Goal: Entertainment & Leisure: Consume media (video, audio)

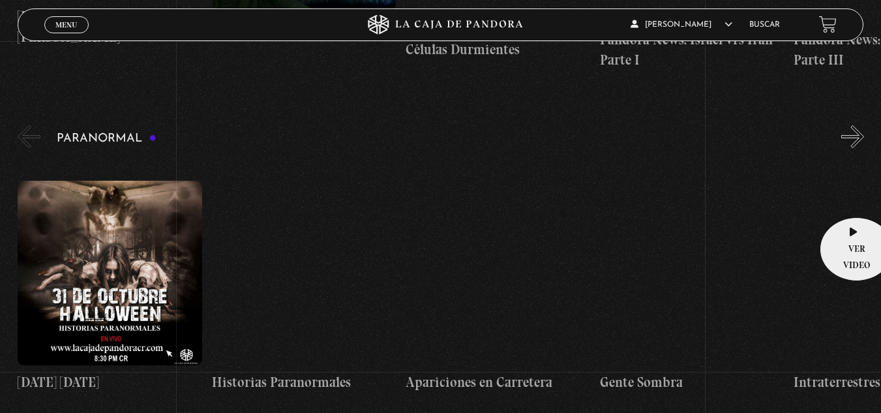
scroll to position [1239, 0]
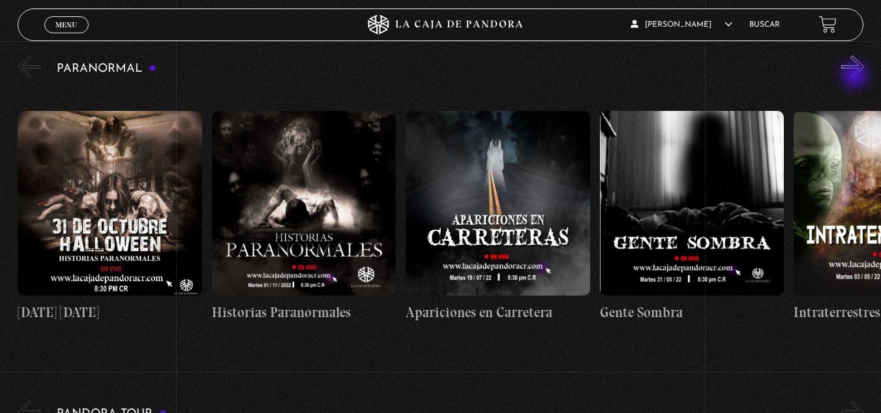
click at [857, 76] on button "»" at bounding box center [852, 66] width 23 height 23
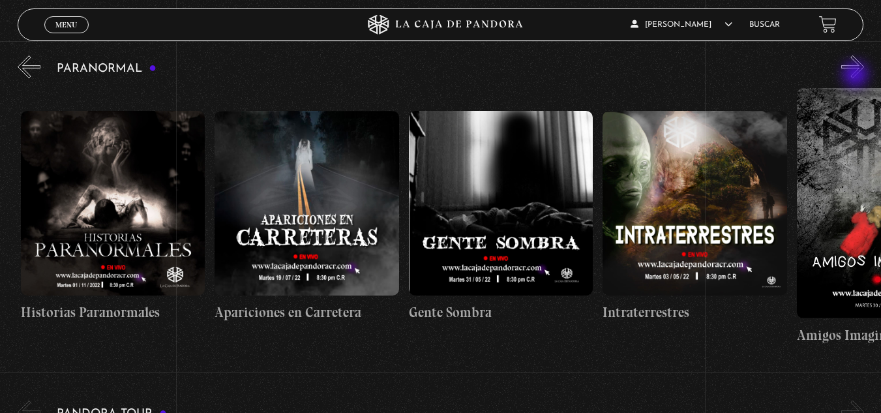
click at [857, 76] on button "»" at bounding box center [852, 66] width 23 height 23
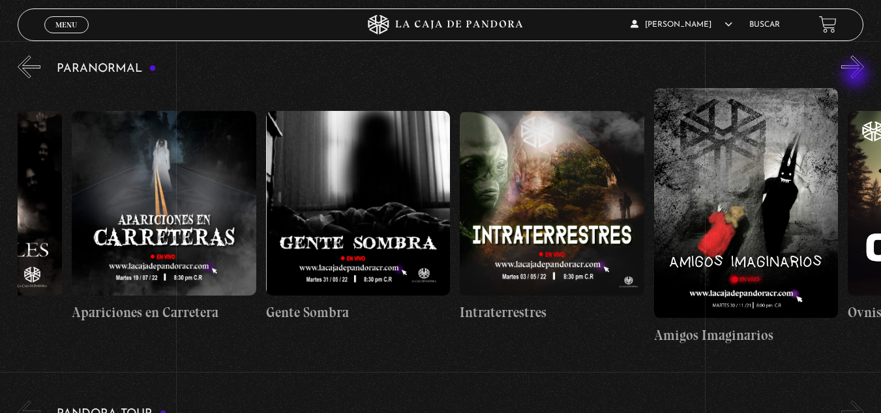
click at [857, 76] on button "»" at bounding box center [852, 66] width 23 height 23
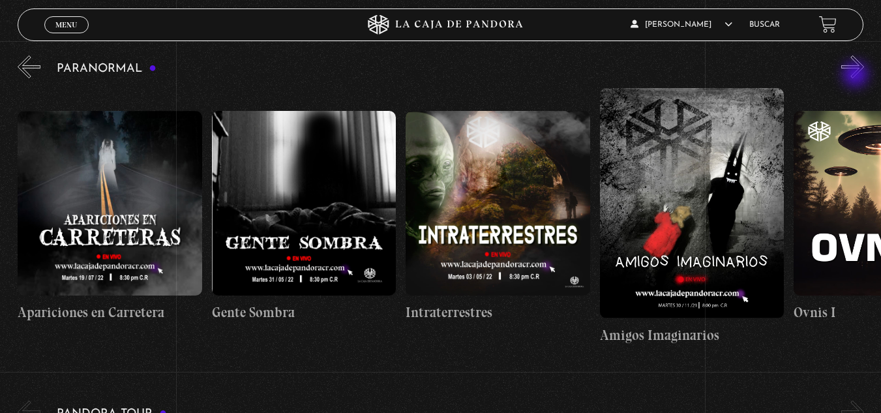
click at [857, 76] on button "»" at bounding box center [852, 66] width 23 height 23
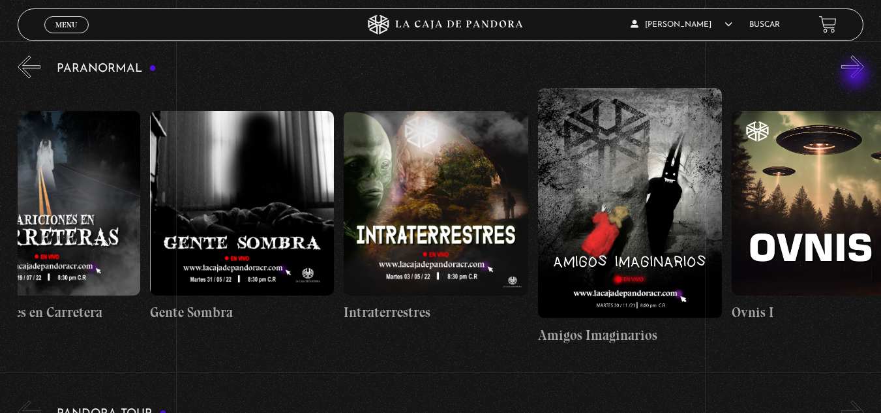
click at [857, 76] on button "»" at bounding box center [852, 66] width 23 height 23
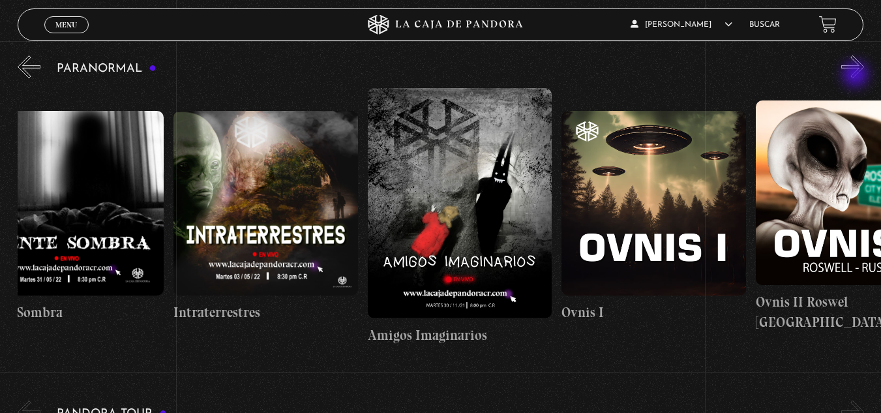
click at [857, 76] on button "»" at bounding box center [852, 66] width 23 height 23
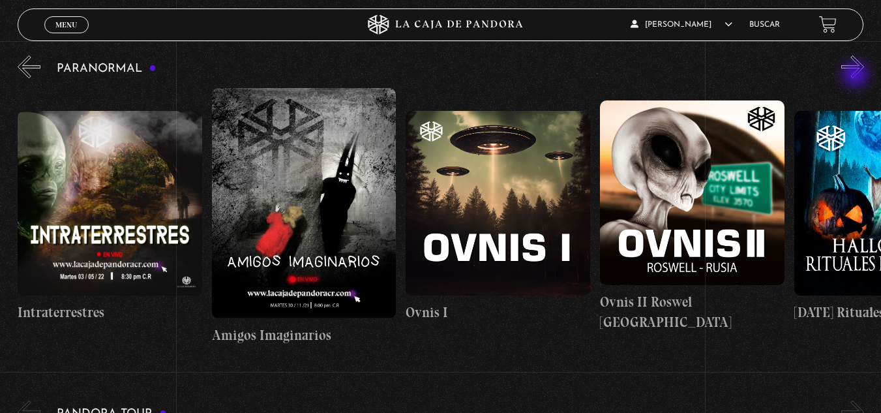
click at [857, 76] on button "»" at bounding box center [852, 66] width 23 height 23
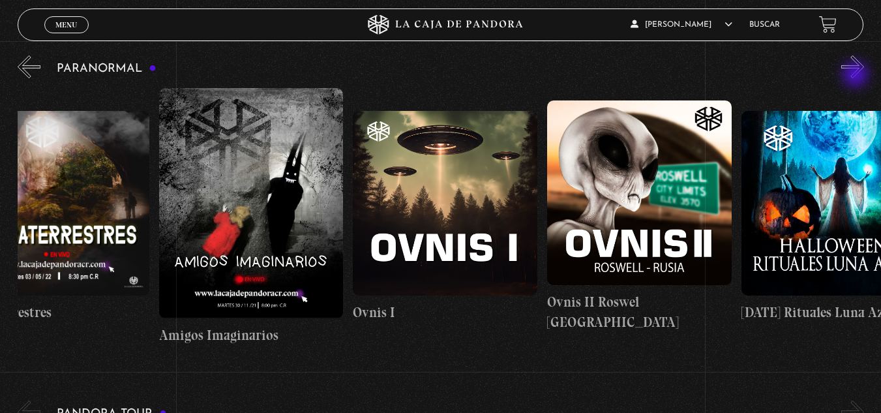
click at [857, 76] on button "»" at bounding box center [852, 66] width 23 height 23
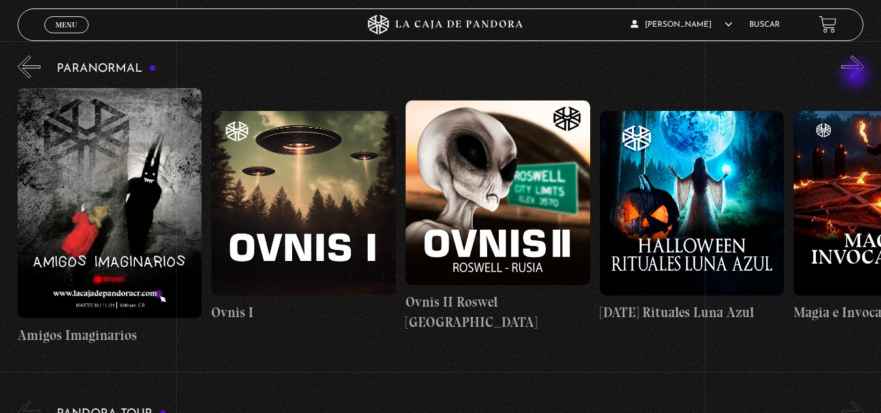
click at [857, 76] on button "»" at bounding box center [852, 66] width 23 height 23
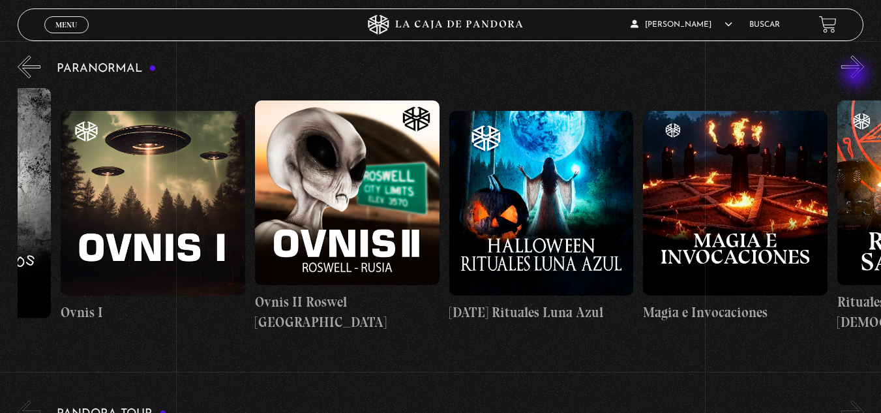
click at [857, 76] on button "»" at bounding box center [852, 66] width 23 height 23
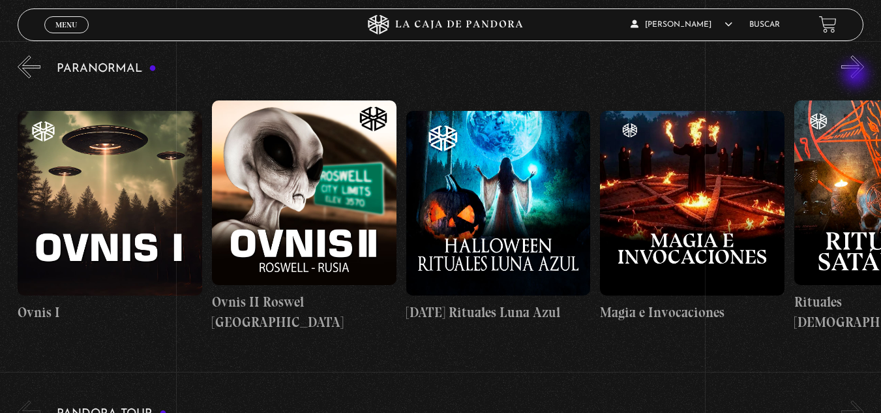
click at [857, 76] on button "»" at bounding box center [852, 66] width 23 height 23
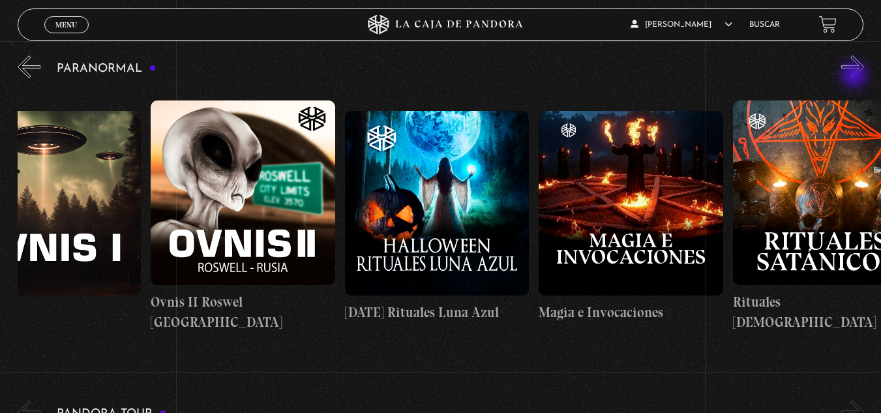
scroll to position [0, 1261]
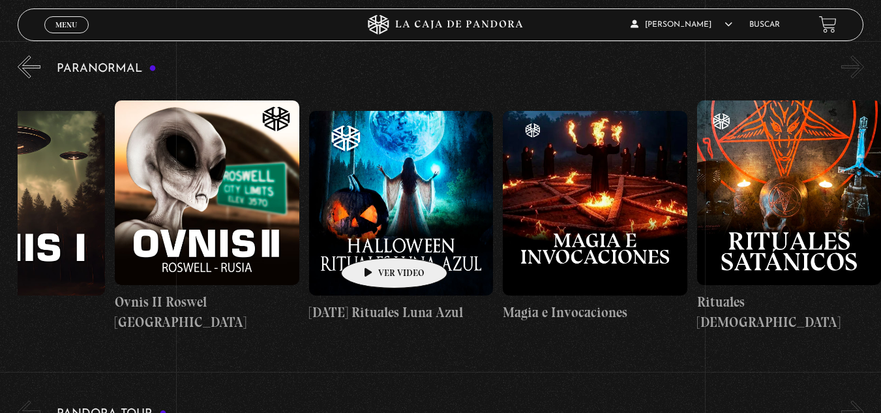
click at [413, 211] on figure at bounding box center [401, 203] width 185 height 185
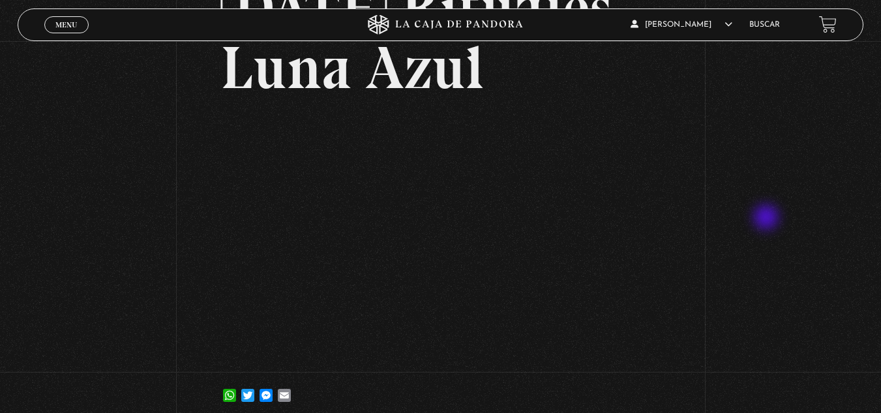
scroll to position [196, 0]
